Goal: Task Accomplishment & Management: Manage account settings

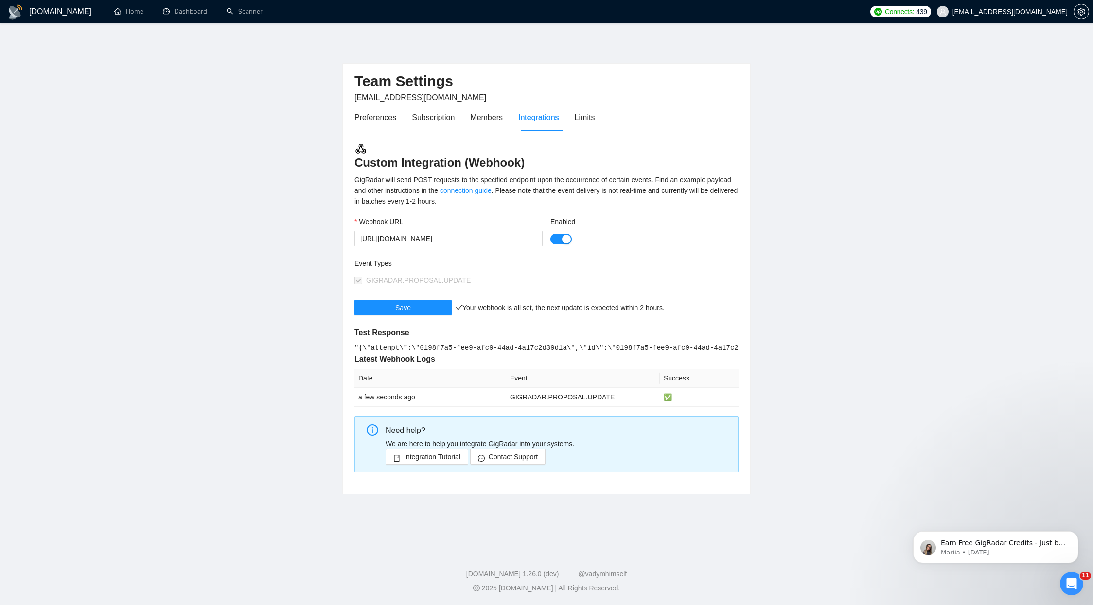
click at [921, 100] on main "Team Settings hello@devinthebox.com Preferences Subscription Members Integratio…" at bounding box center [547, 285] width 1062 height 492
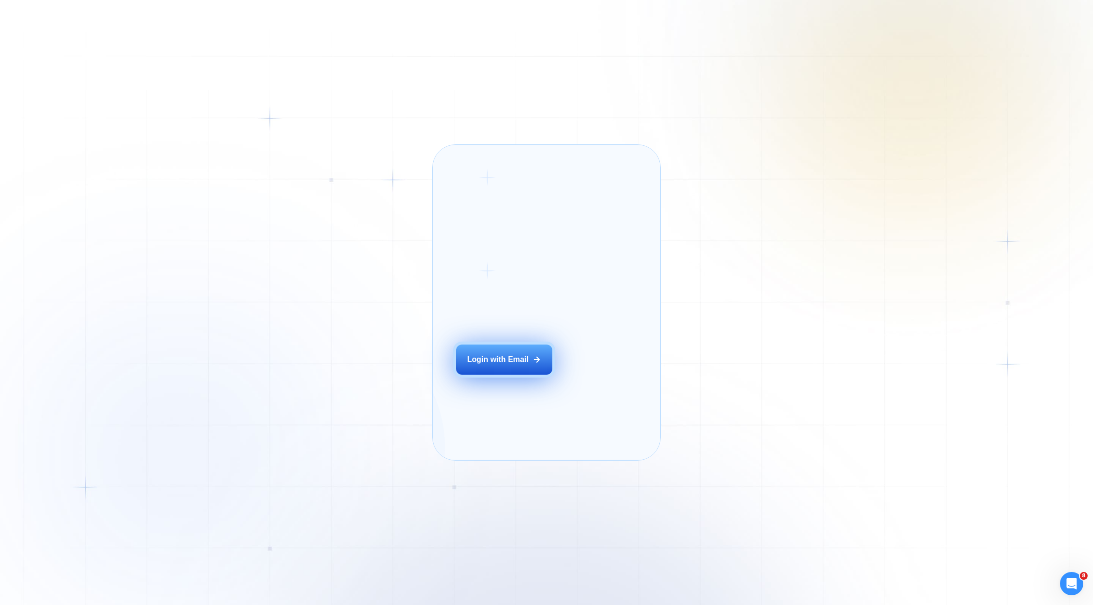
click at [514, 365] on div "Login with Email" at bounding box center [498, 359] width 62 height 11
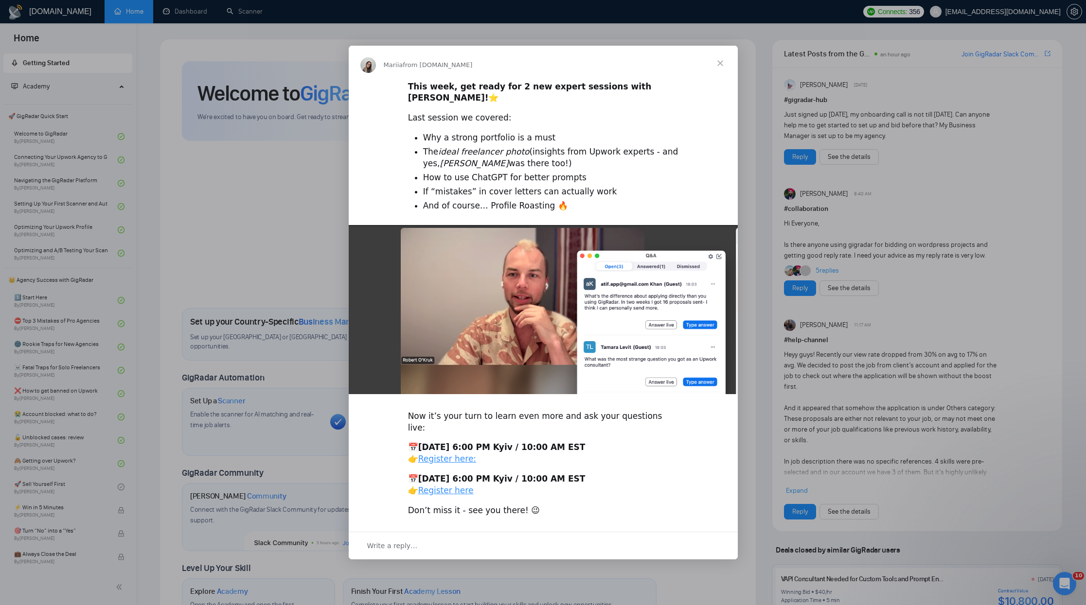
click at [714, 69] on span "Close" at bounding box center [720, 63] width 35 height 35
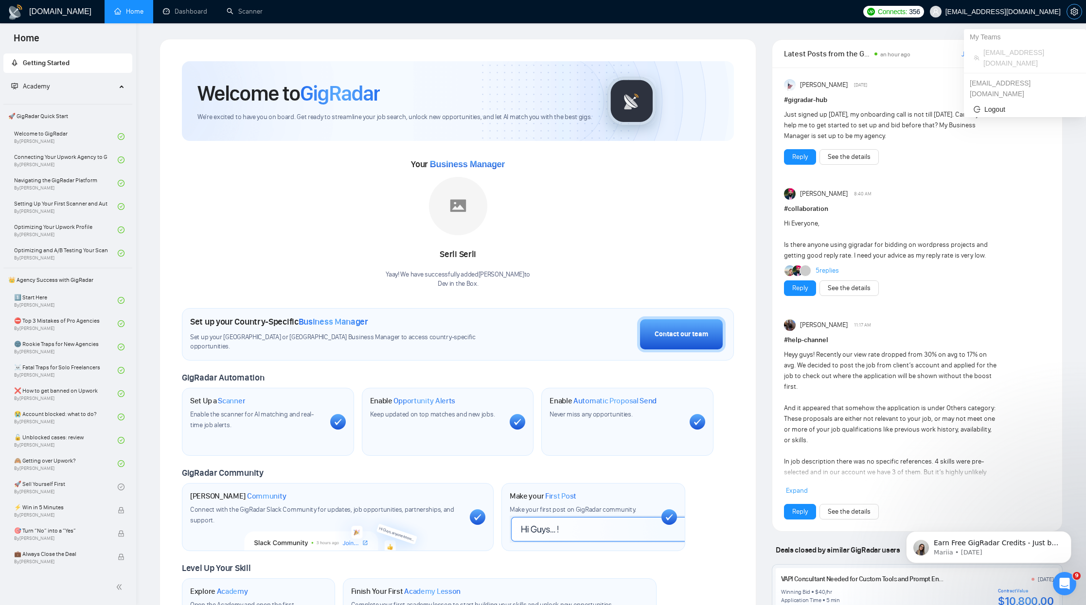
click at [1080, 8] on span "setting" at bounding box center [1074, 12] width 15 height 8
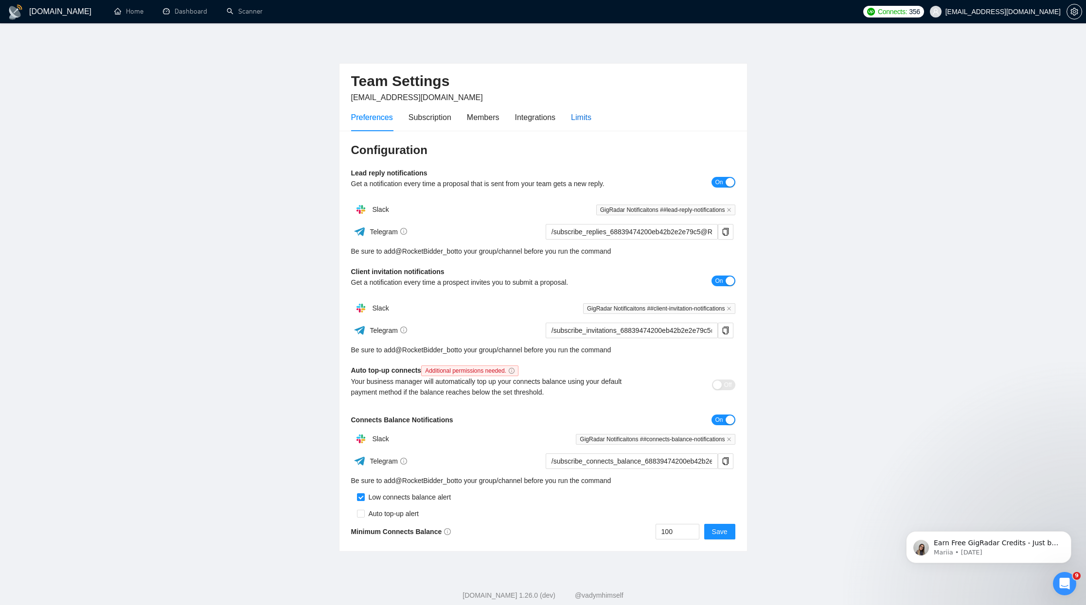
click at [582, 122] on div "Limits" at bounding box center [581, 117] width 20 height 12
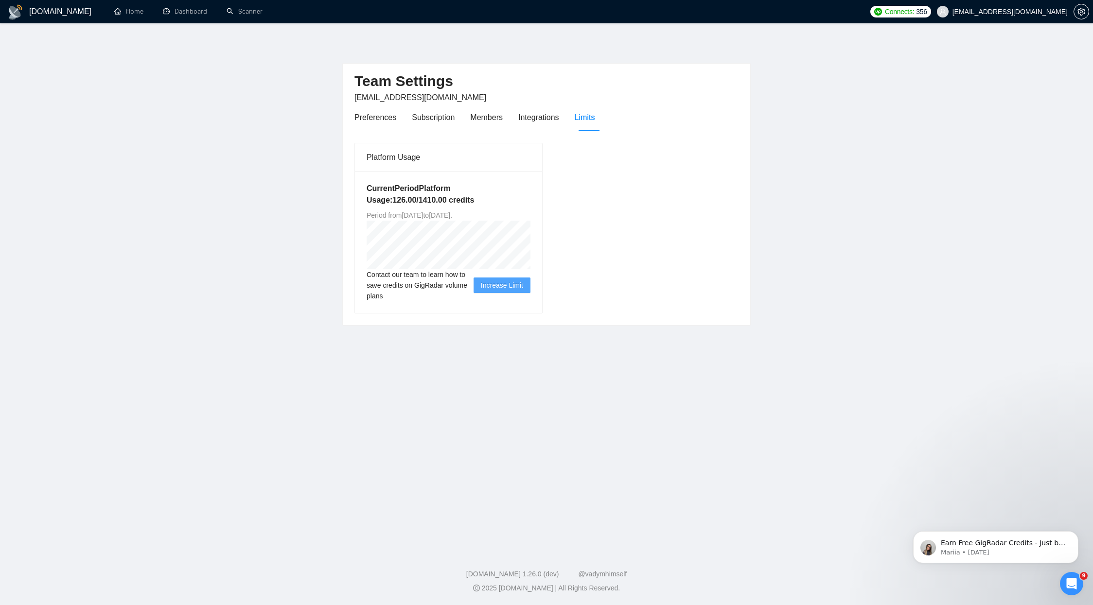
click at [731, 239] on div "Platform Usage Current Period Platform Usage: 126.00 / 1410.00 credits Period f…" at bounding box center [547, 227] width 392 height 171
click at [380, 117] on div "Preferences" at bounding box center [375, 117] width 42 height 12
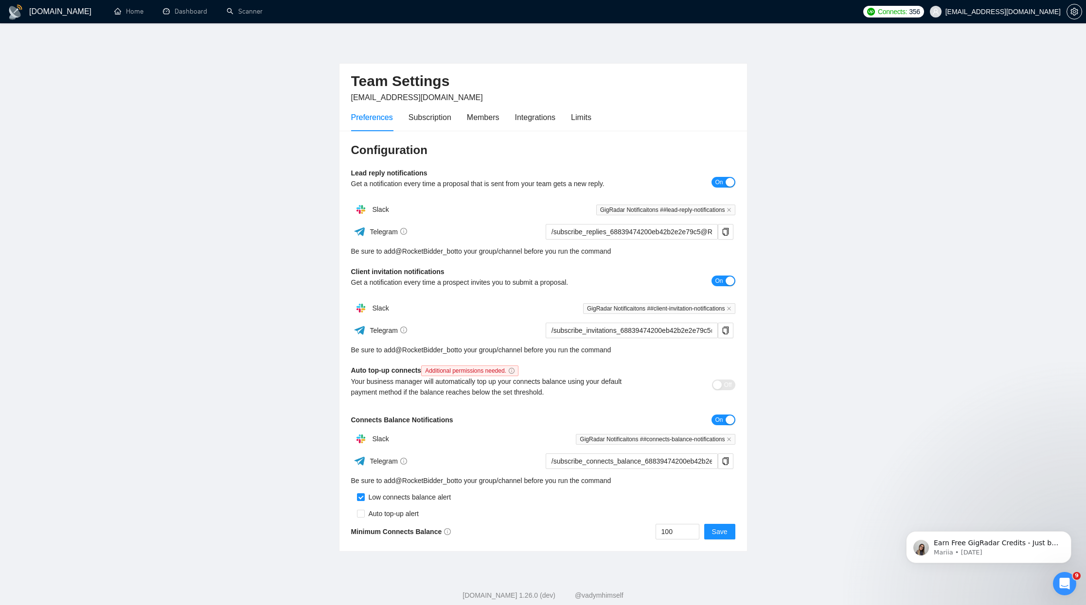
click at [960, 210] on main "Team Settings [EMAIL_ADDRESS][DOMAIN_NAME] Preferences Subscription Members Int…" at bounding box center [543, 295] width 1055 height 513
click at [194, 94] on main "Team Settings [EMAIL_ADDRESS][DOMAIN_NAME] Preferences Subscription Members Int…" at bounding box center [543, 295] width 1055 height 513
click at [517, 66] on div "Team Settings [EMAIL_ADDRESS][DOMAIN_NAME]" at bounding box center [543, 84] width 384 height 40
